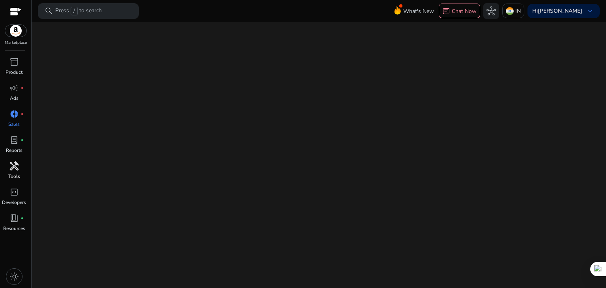
click at [11, 174] on p "Tools" at bounding box center [14, 176] width 12 height 7
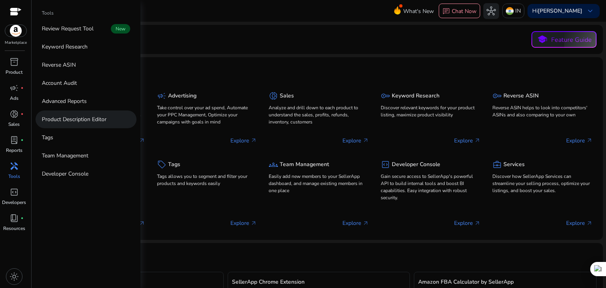
click at [72, 123] on p "Product Description Editor" at bounding box center [74, 119] width 65 height 8
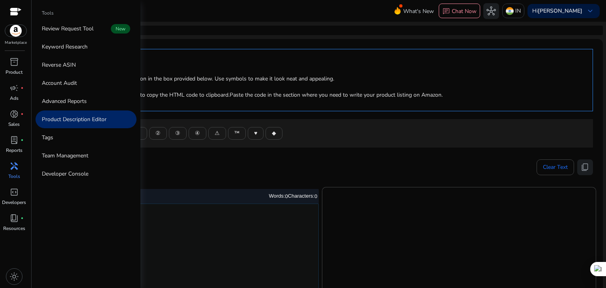
click at [7, 172] on div "handyman" at bounding box center [14, 166] width 22 height 13
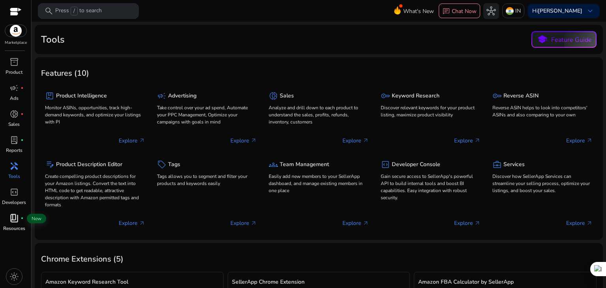
click at [14, 227] on p "Resources" at bounding box center [14, 228] width 22 height 7
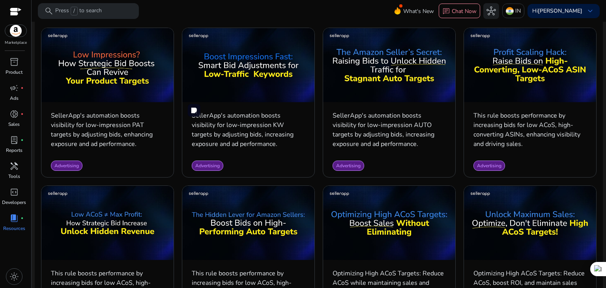
scroll to position [473, 0]
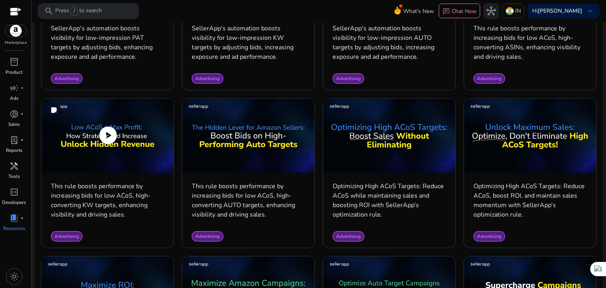
click at [110, 139] on span "play_circle" at bounding box center [108, 135] width 22 height 22
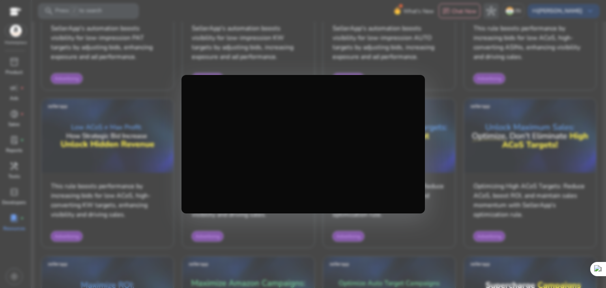
click at [491, 126] on div at bounding box center [303, 144] width 606 height 288
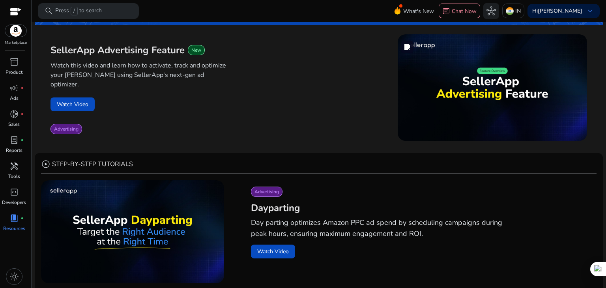
scroll to position [0, 0]
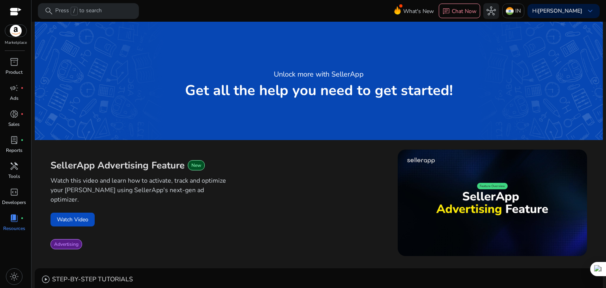
click at [295, 191] on div "Watch this video and learn how to activate, track and optimize your [PERSON_NAM…" at bounding box center [184, 192] width 268 height 41
click at [549, 10] on b "[PERSON_NAME]" at bounding box center [560, 10] width 45 height 7
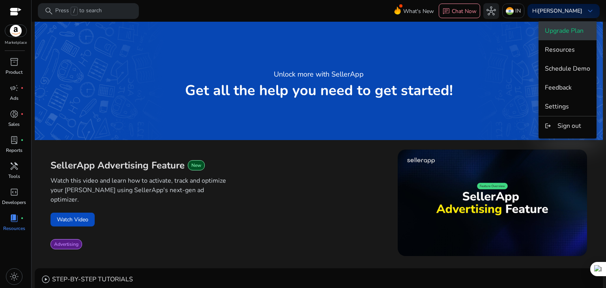
click at [562, 34] on span "Upgrade Plan" at bounding box center [564, 30] width 39 height 9
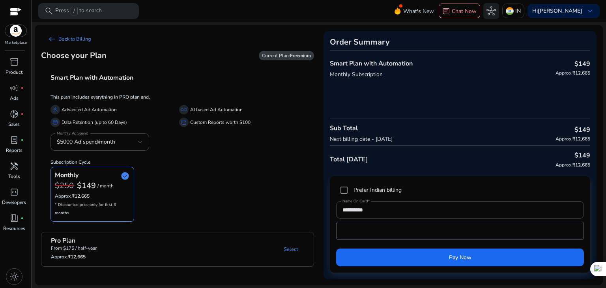
click at [299, 54] on b "Freemium" at bounding box center [300, 55] width 21 height 6
